Goal: Task Accomplishment & Management: Manage account settings

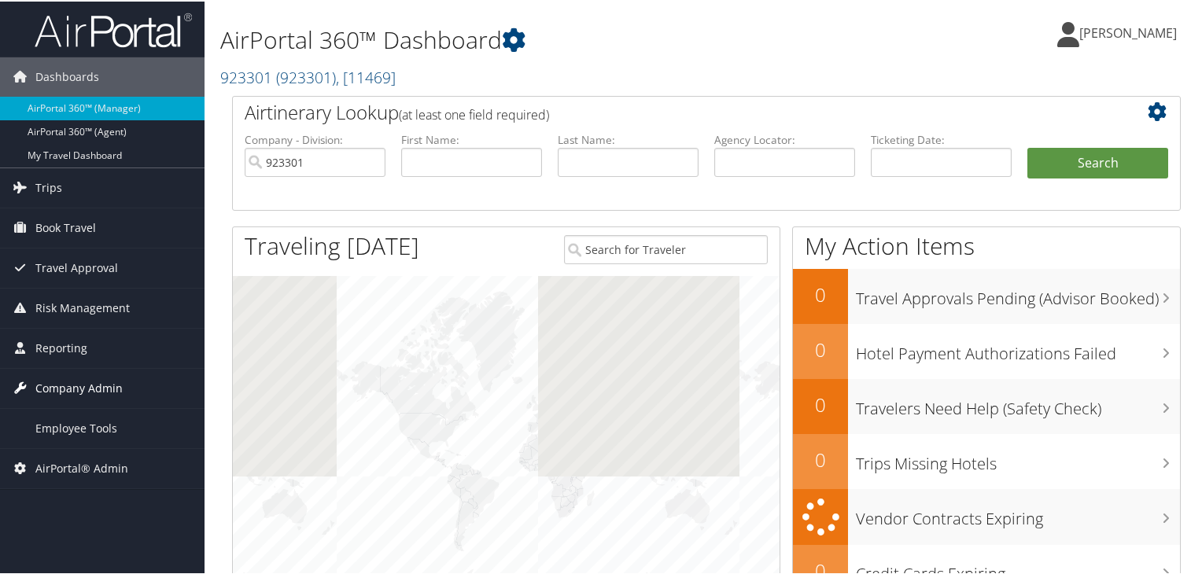
click at [50, 392] on span "Company Admin" at bounding box center [78, 387] width 87 height 39
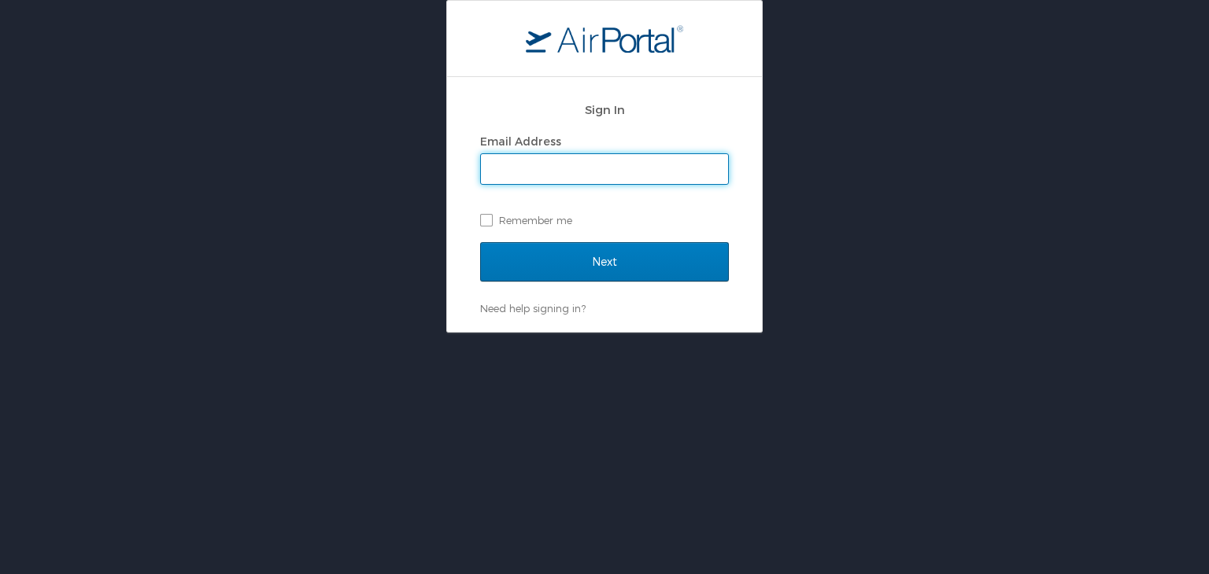
drag, startPoint x: 472, startPoint y: 183, endPoint x: 520, endPoint y: 177, distance: 48.4
click at [478, 178] on div "Sign In Email Address Remember me Next Need help signing in? Forgot password? H…" at bounding box center [604, 204] width 315 height 255
click at [530, 174] on input "Email Address" at bounding box center [604, 169] width 247 height 30
type input "vaishali.sarode@cbtravel.dev"
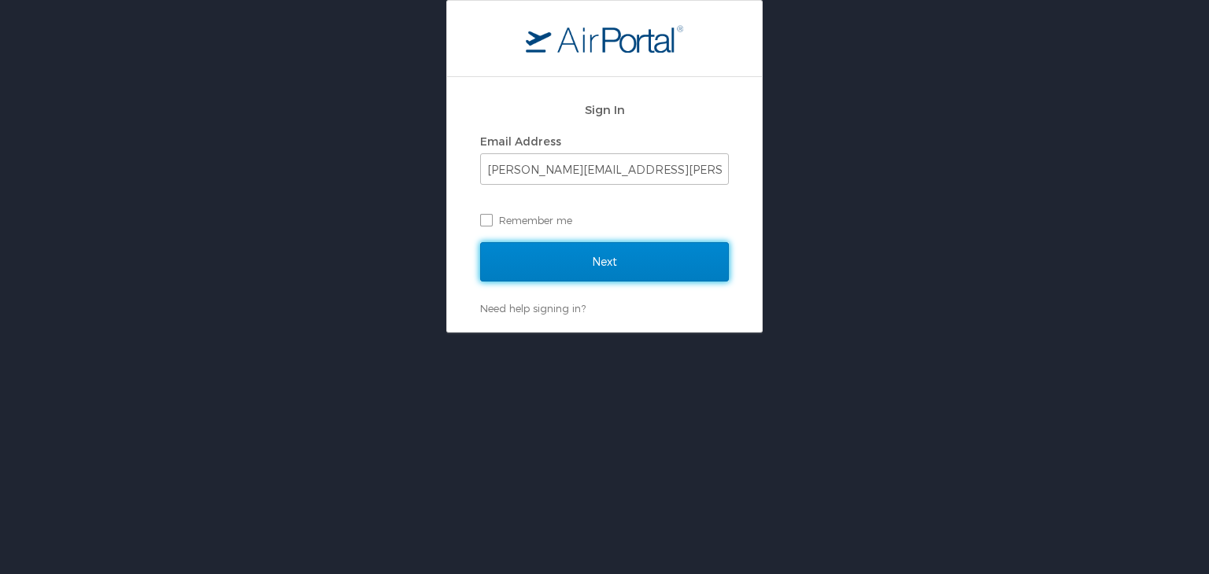
click at [590, 274] on input "Next" at bounding box center [604, 261] width 249 height 39
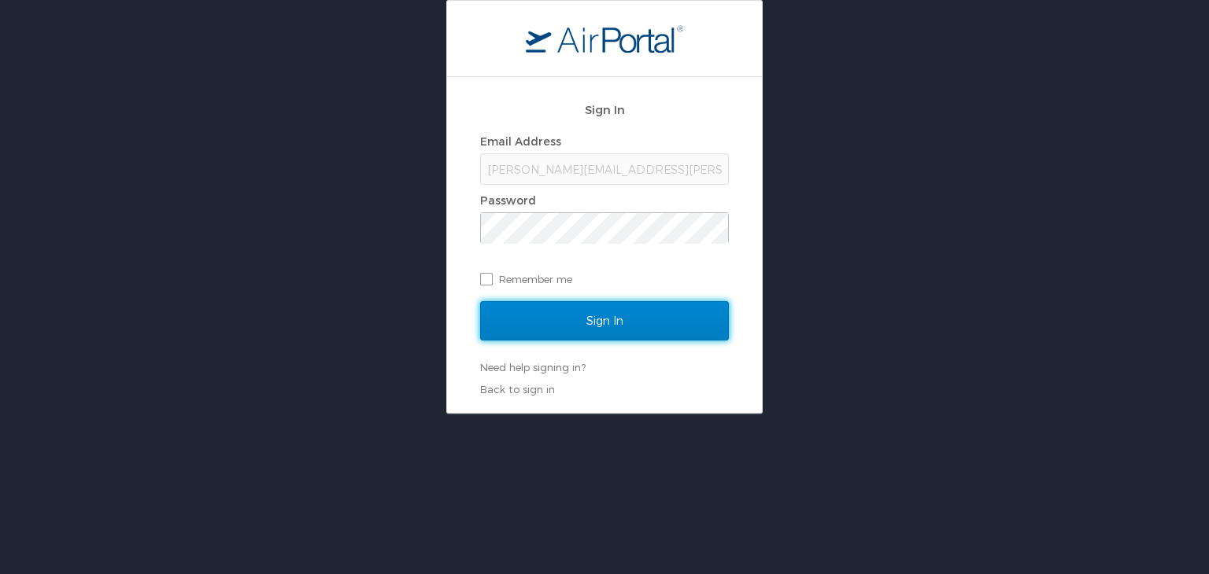
click at [567, 328] on input "Sign In" at bounding box center [604, 320] width 249 height 39
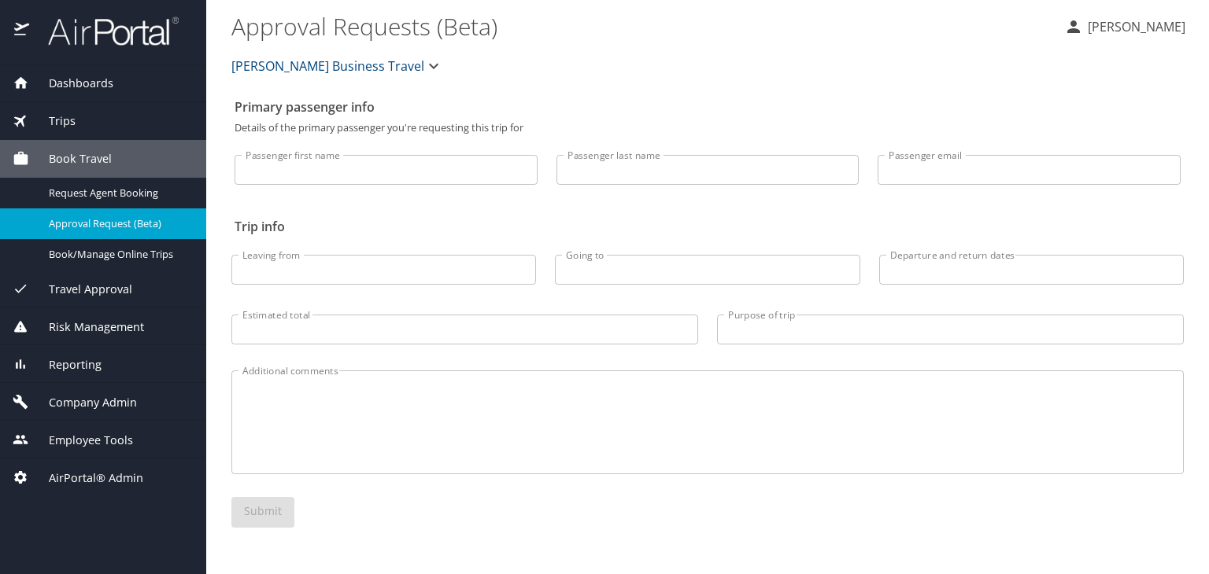
select select "US"
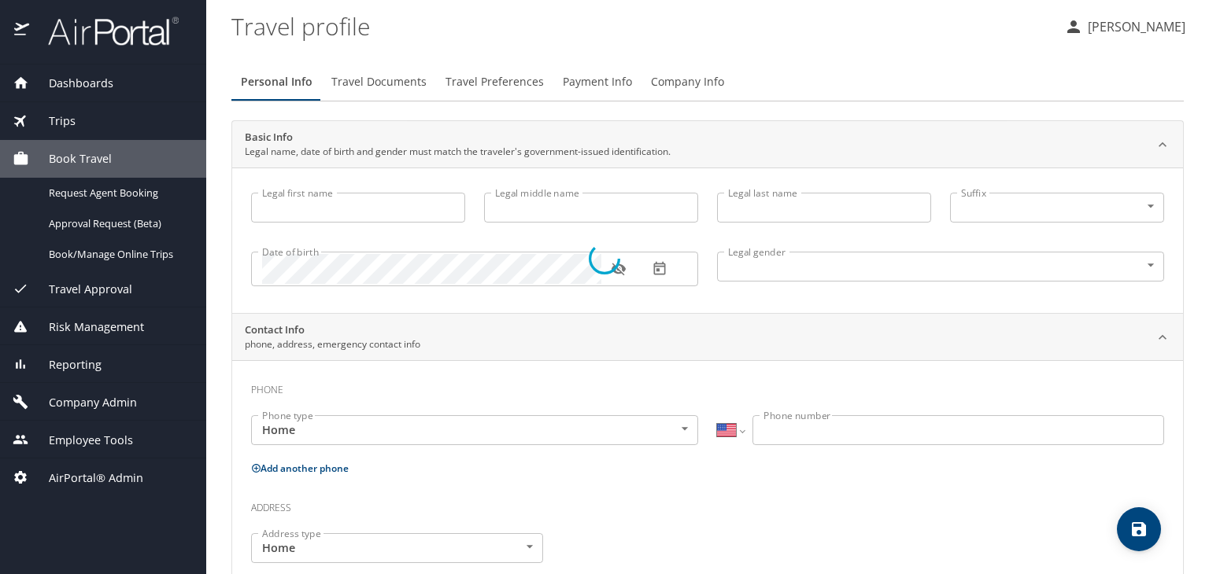
type input "vaishali"
type input "SagarA"
type input "sarode"
type input "Jr"
type input "Female"
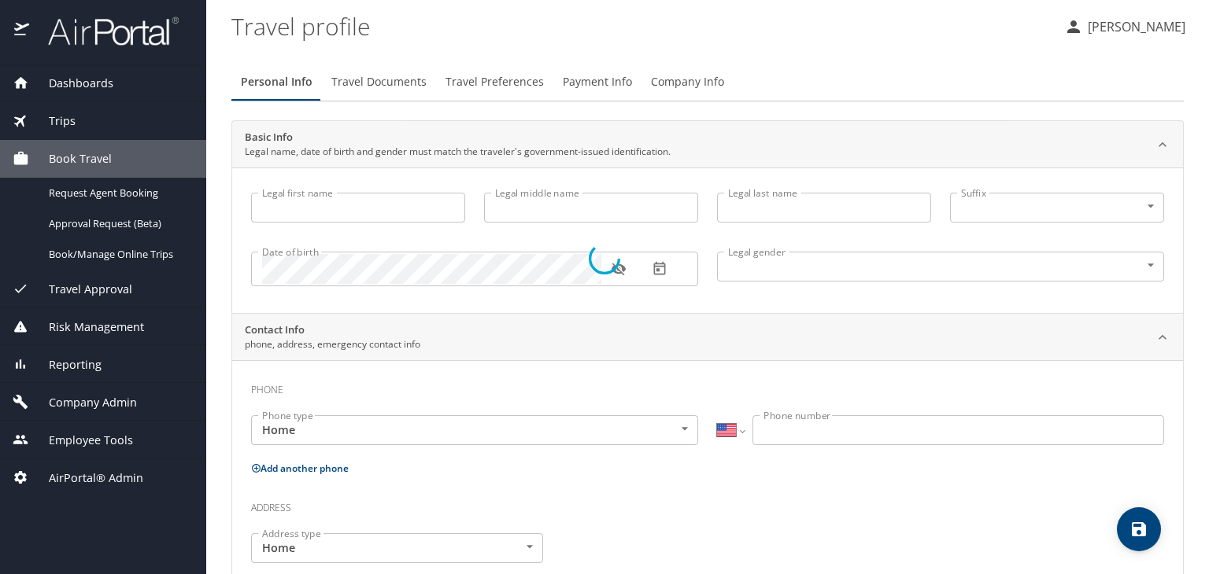
type input "TEst"
type input "Test"
type input "(234) 444-4444"
select select "IN"
